Goal: Task Accomplishment & Management: Use online tool/utility

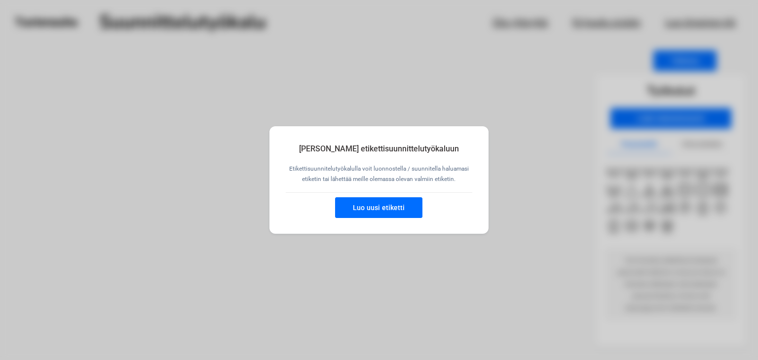
click at [387, 207] on button "Luo uusi etiketti" at bounding box center [378, 207] width 87 height 21
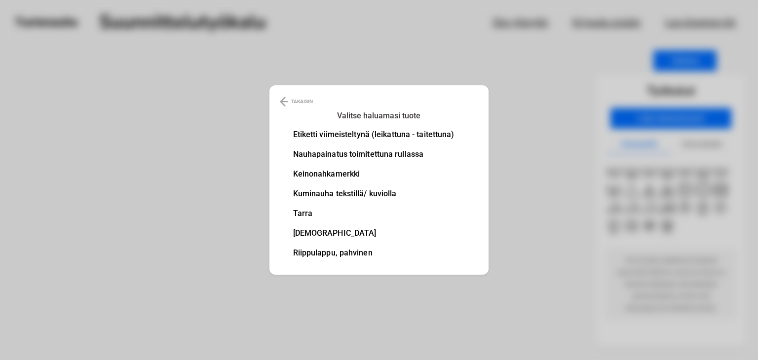
click at [344, 132] on li "Etiketti viimeisteltynä (leikattuna - taitettuna)" at bounding box center [373, 135] width 161 height 8
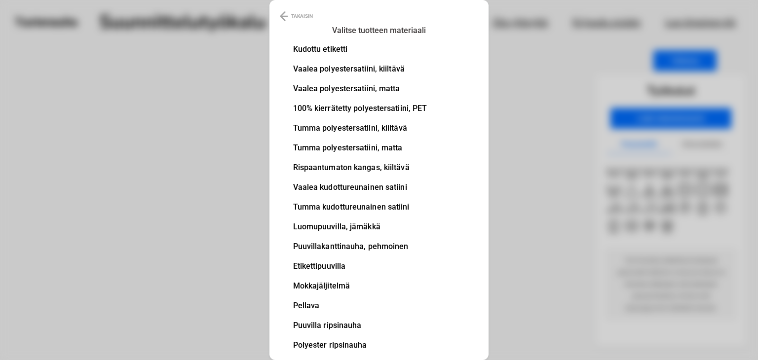
click at [379, 87] on li "Vaalea polyestersatiini, matta" at bounding box center [360, 89] width 134 height 8
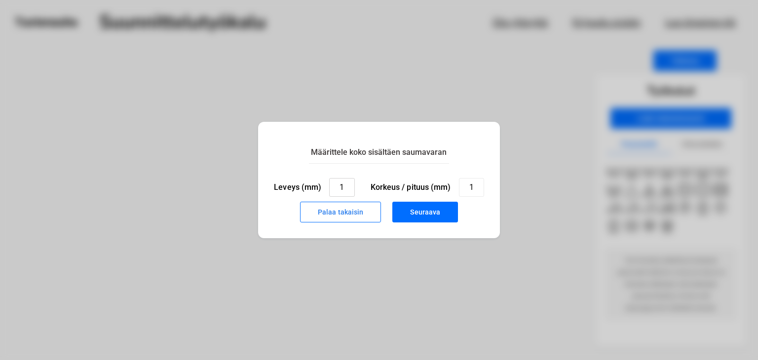
drag, startPoint x: 346, startPoint y: 189, endPoint x: 376, endPoint y: 136, distance: 60.8
click at [330, 189] on input "1" at bounding box center [341, 187] width 25 height 19
type input "20"
type input "40"
drag, startPoint x: 347, startPoint y: 188, endPoint x: 302, endPoint y: 174, distance: 47.0
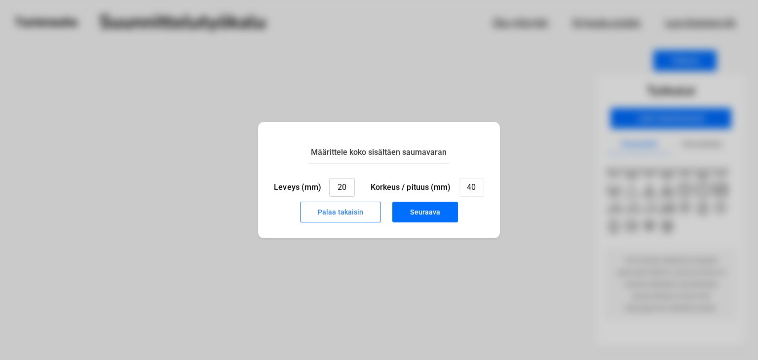
click at [307, 187] on div "Leveys (mm) 20" at bounding box center [314, 187] width 80 height 19
click at [418, 212] on button "Seuraava" at bounding box center [425, 212] width 66 height 21
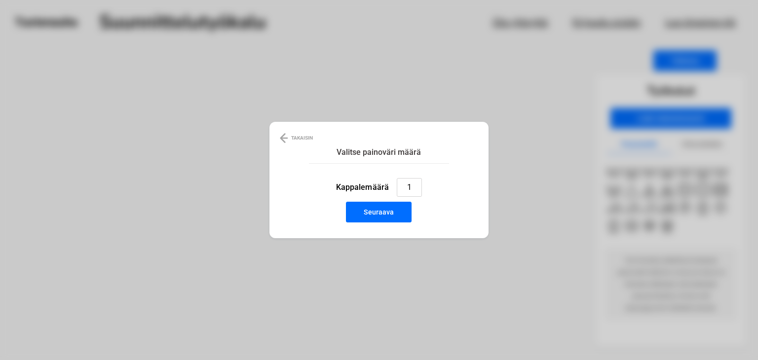
drag, startPoint x: 412, startPoint y: 186, endPoint x: 397, endPoint y: 188, distance: 16.0
click at [397, 188] on input "1" at bounding box center [409, 187] width 25 height 19
type input "500"
click at [385, 213] on button "Seuraava" at bounding box center [379, 212] width 66 height 21
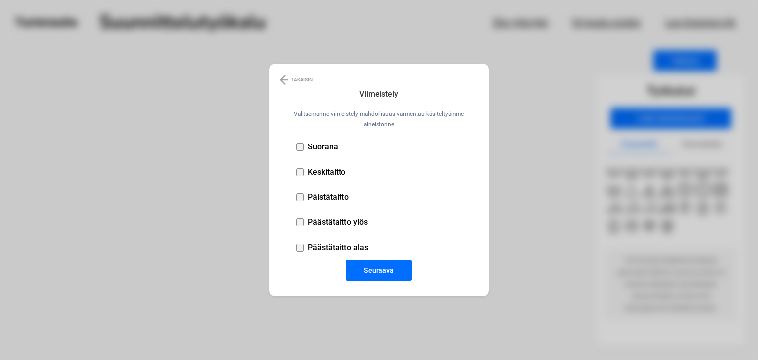
click at [298, 145] on div at bounding box center [300, 147] width 8 height 8
click at [379, 271] on button "Seuraava" at bounding box center [379, 270] width 66 height 21
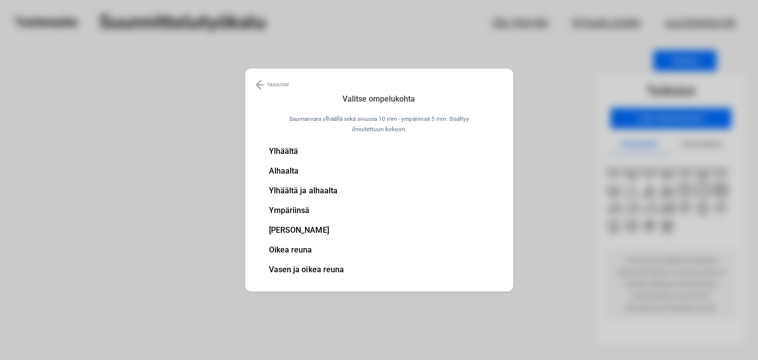
click at [287, 150] on li "Ylhäältä" at bounding box center [306, 151] width 75 height 8
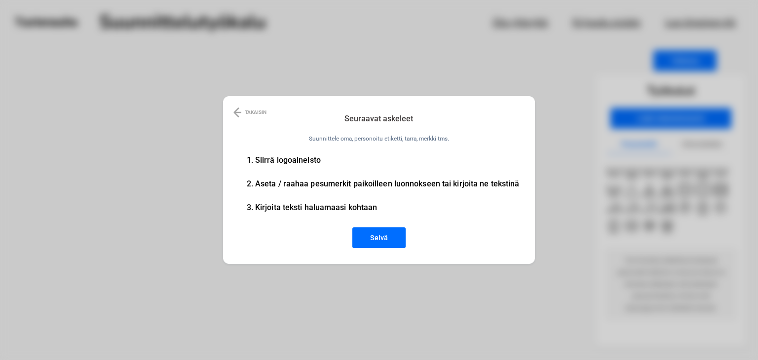
click at [377, 236] on button "Selvä" at bounding box center [378, 237] width 53 height 21
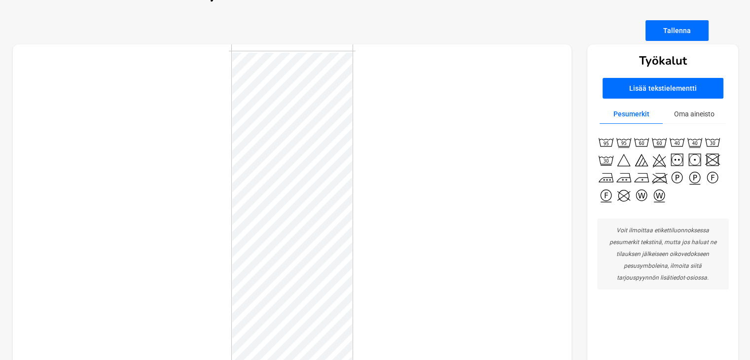
scroll to position [15, 0]
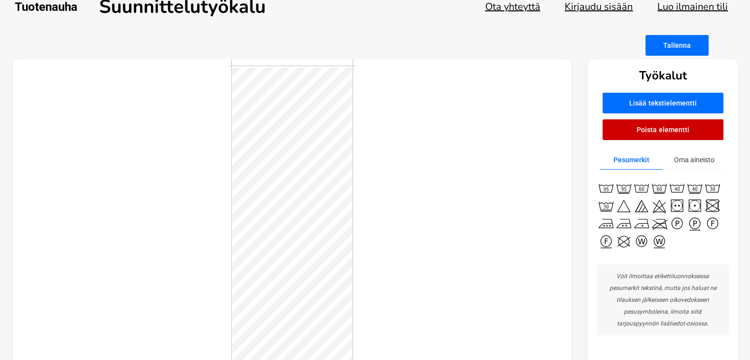
drag, startPoint x: 355, startPoint y: 209, endPoint x: 357, endPoint y: 160, distance: 48.4
click at [365, 157] on div at bounding box center [292, 227] width 559 height 337
click at [673, 193] on div "Työkalut Lisää tekstielementti Poista elementti Pesumerkit Oma aineisto Voit il…" at bounding box center [376, 227] width 726 height 337
click at [689, 161] on button "Oma aineisto" at bounding box center [694, 159] width 63 height 19
